Goal: Task Accomplishment & Management: Manage account settings

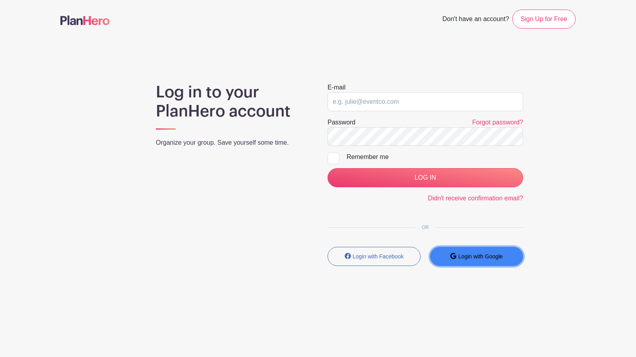
click at [466, 258] on small "Login with Google" at bounding box center [481, 256] width 45 height 6
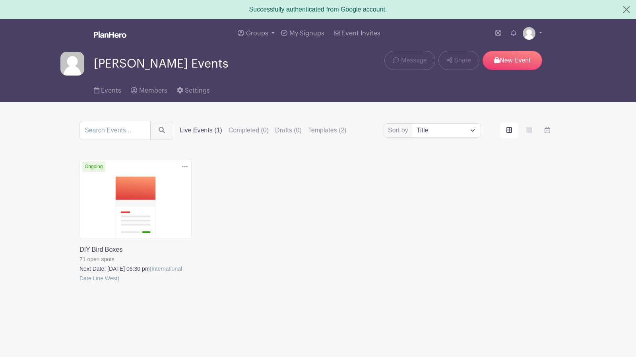
click at [207, 128] on label "Live Events (1)" at bounding box center [201, 131] width 43 height 10
click at [0, 0] on input "Live Events (1)" at bounding box center [0, 0] width 0 height 0
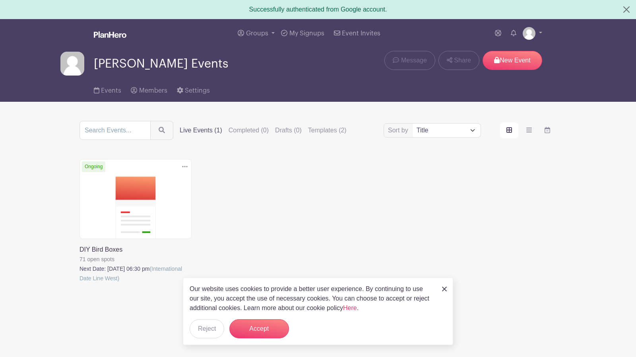
click at [80, 283] on link at bounding box center [80, 283] width 0 height 0
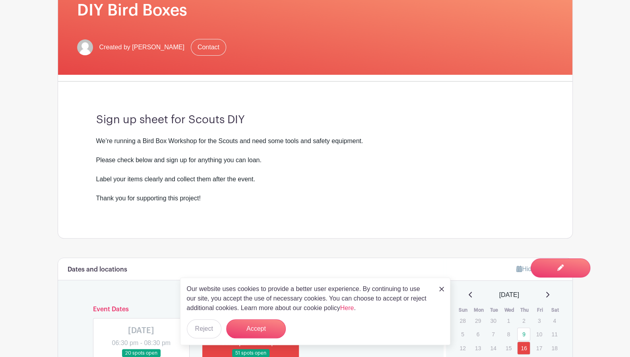
scroll to position [161, 0]
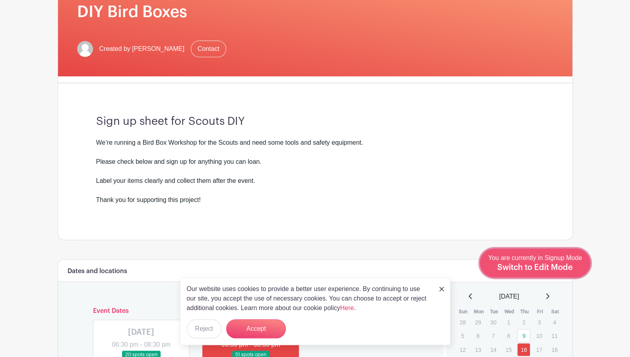
click at [541, 261] on span "You are currently in Signup Mode Switch to Edit Mode" at bounding box center [535, 263] width 94 height 17
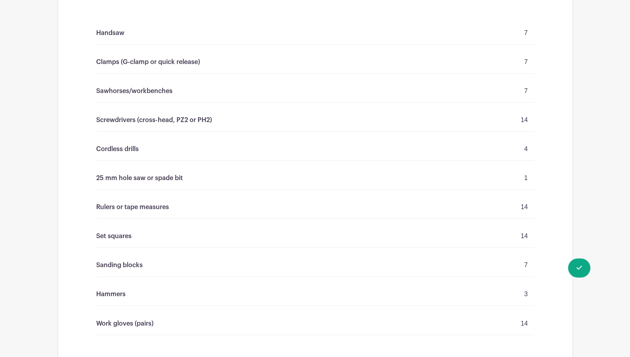
scroll to position [644, 0]
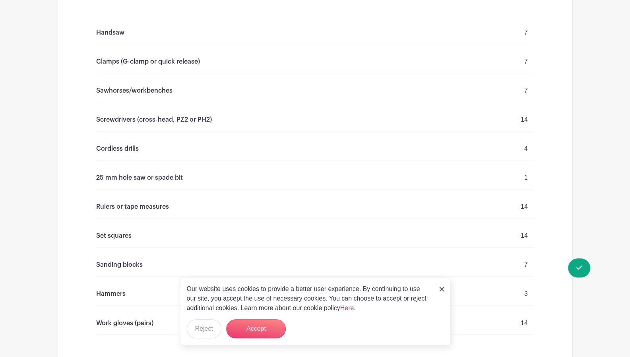
click at [137, 144] on p "Cordless drills" at bounding box center [117, 149] width 43 height 10
click at [259, 327] on button "Accept" at bounding box center [256, 328] width 60 height 19
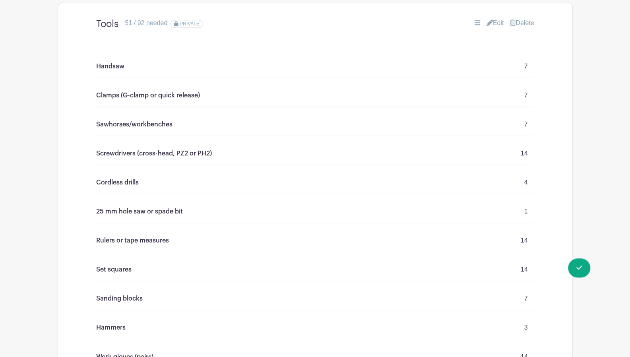
scroll to position [610, 0]
click at [164, 172] on div "Cordless drills 4" at bounding box center [315, 183] width 438 height 23
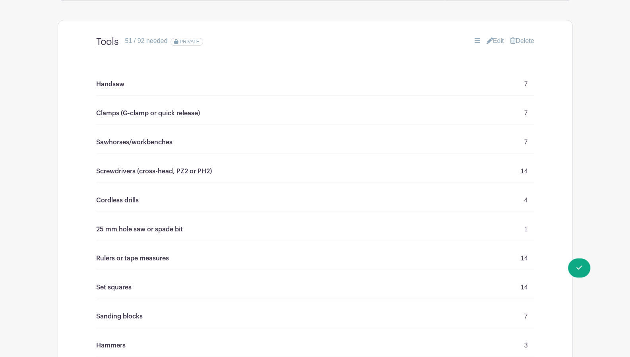
scroll to position [593, 0]
click at [490, 36] on link "Edit" at bounding box center [496, 41] width 18 height 10
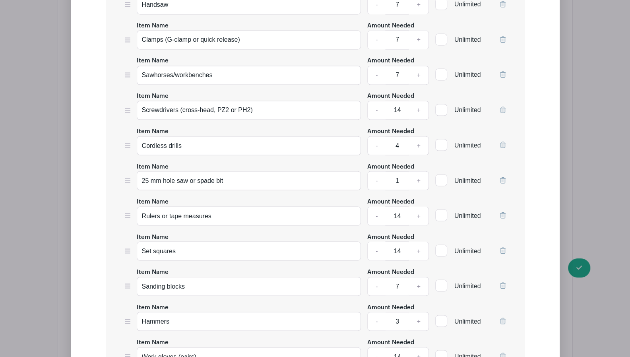
scroll to position [827, 0]
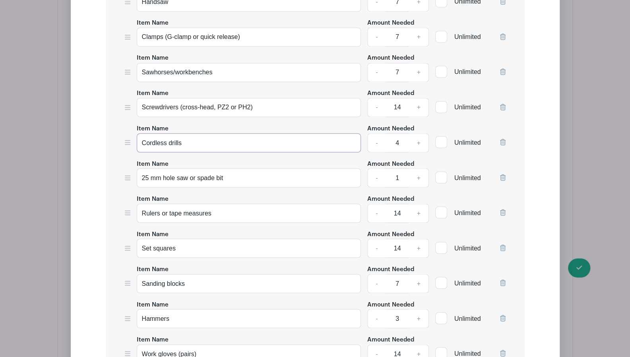
click at [165, 133] on input "Cordless drills" at bounding box center [249, 142] width 225 height 19
click at [167, 133] on input "Cordless drills" at bounding box center [249, 142] width 225 height 19
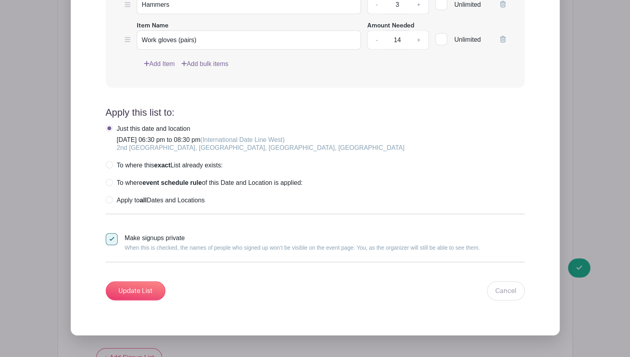
scroll to position [1143, 0]
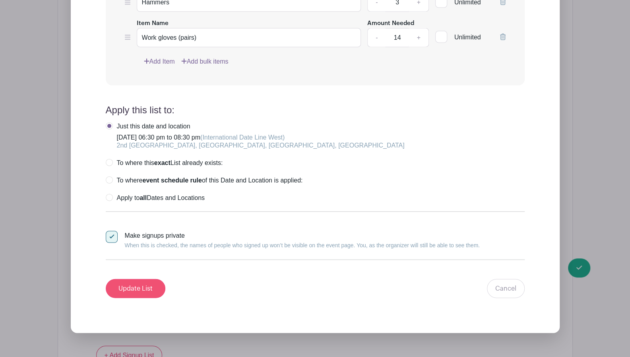
type input "Cordless / Corded drills"
click at [130, 279] on input "Update List" at bounding box center [136, 288] width 60 height 19
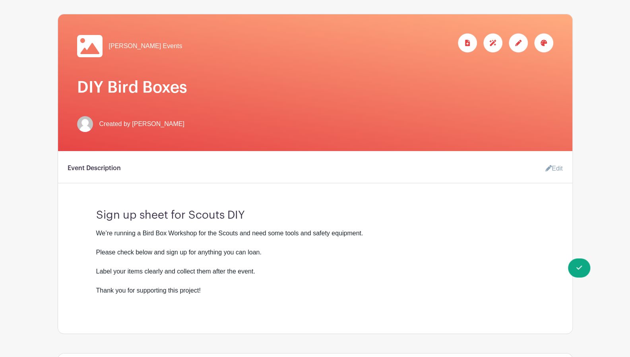
scroll to position [85, 0]
